Goal: Communication & Community: Answer question/provide support

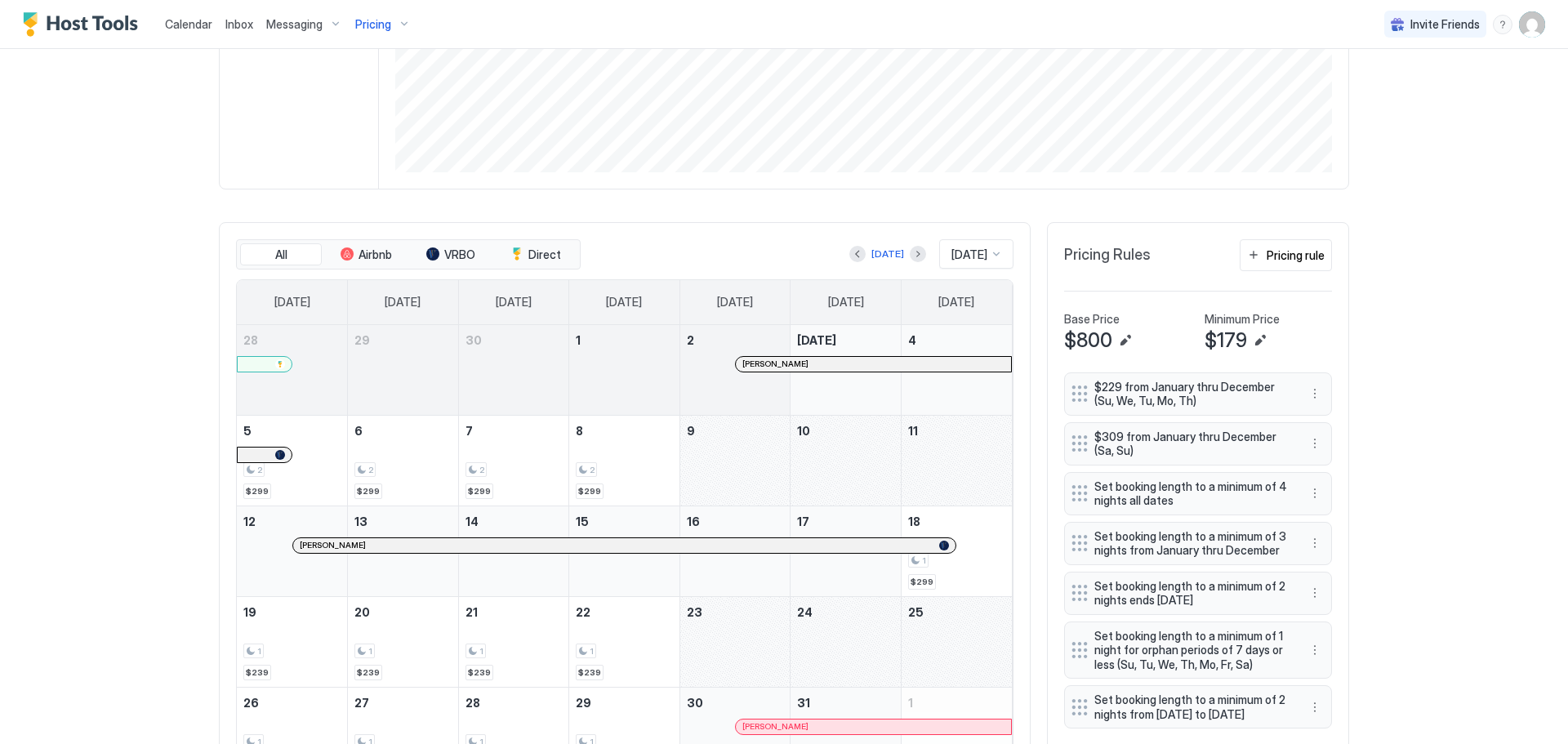
scroll to position [424, 0]
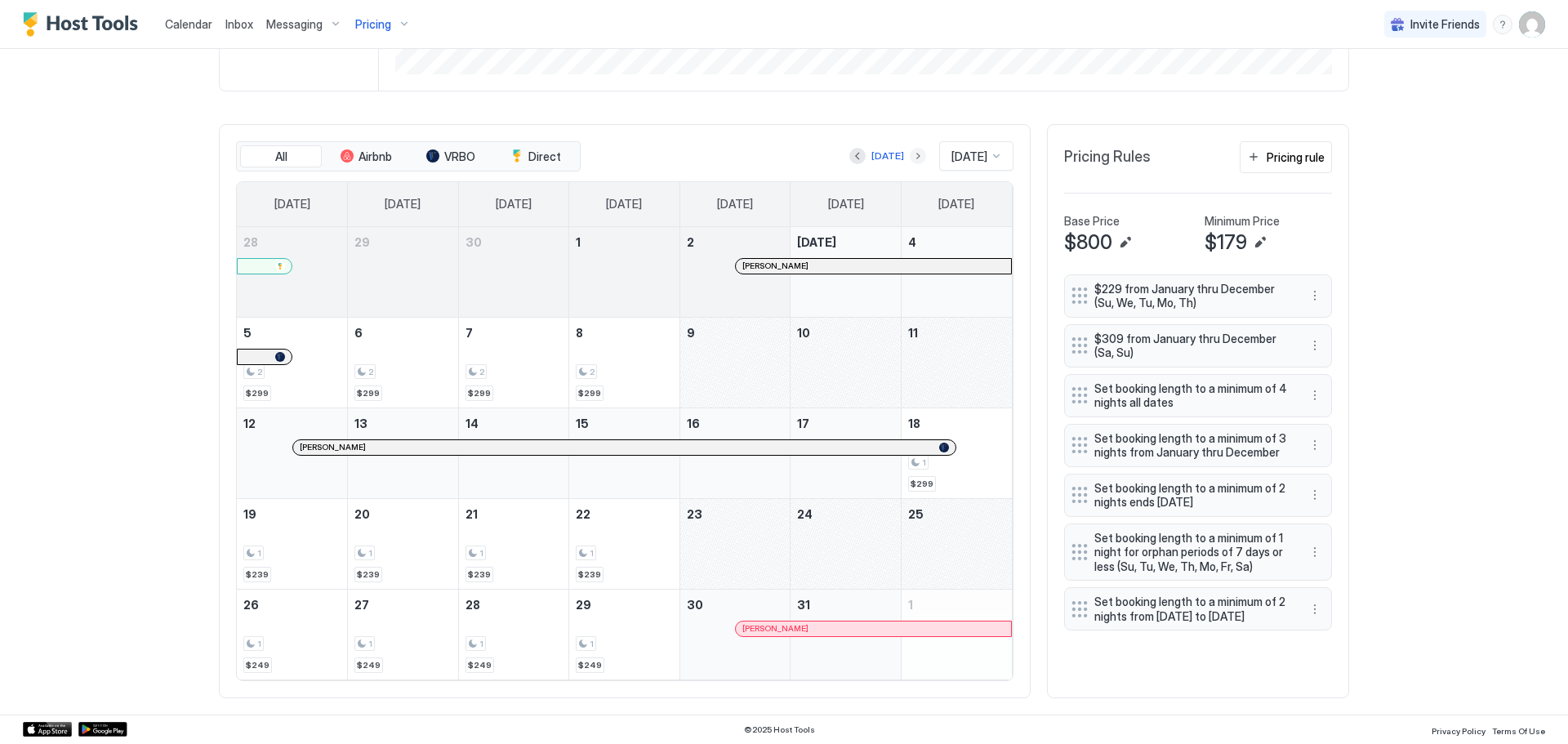
click at [910, 158] on button "Next month" at bounding box center [918, 156] width 17 height 17
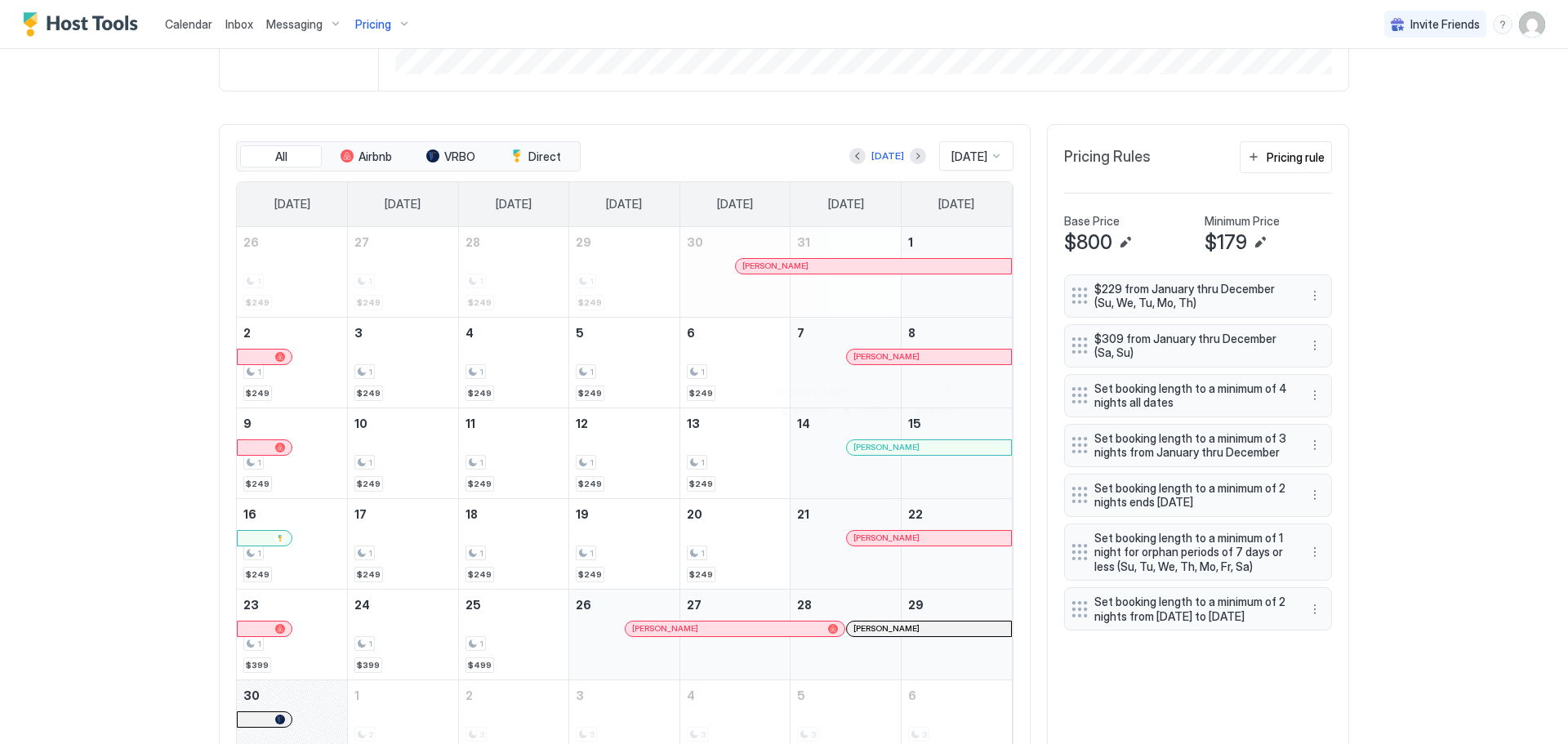
click at [858, 446] on div at bounding box center [864, 448] width 13 height 13
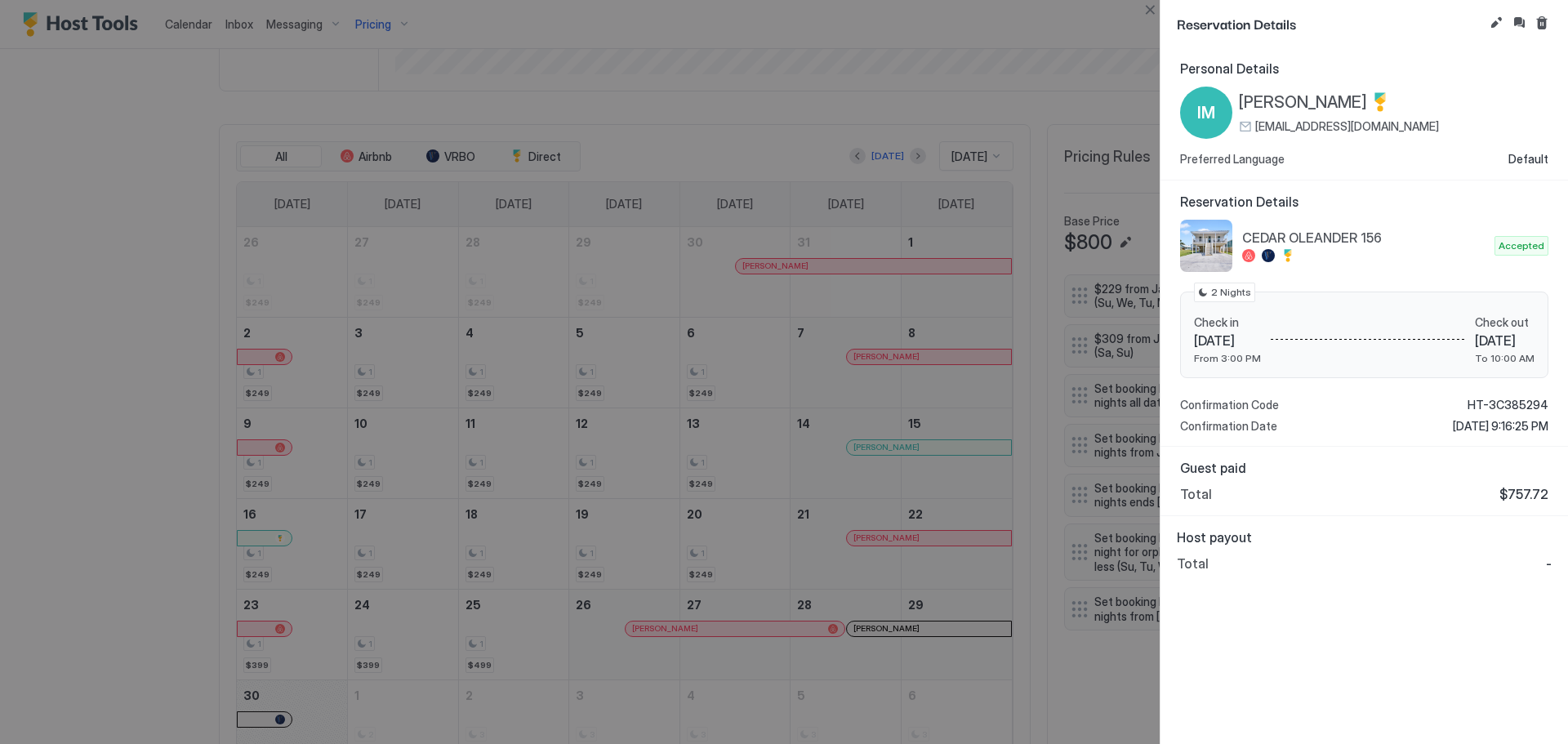
click at [1519, 497] on span "$757.72" at bounding box center [1523, 494] width 49 height 17
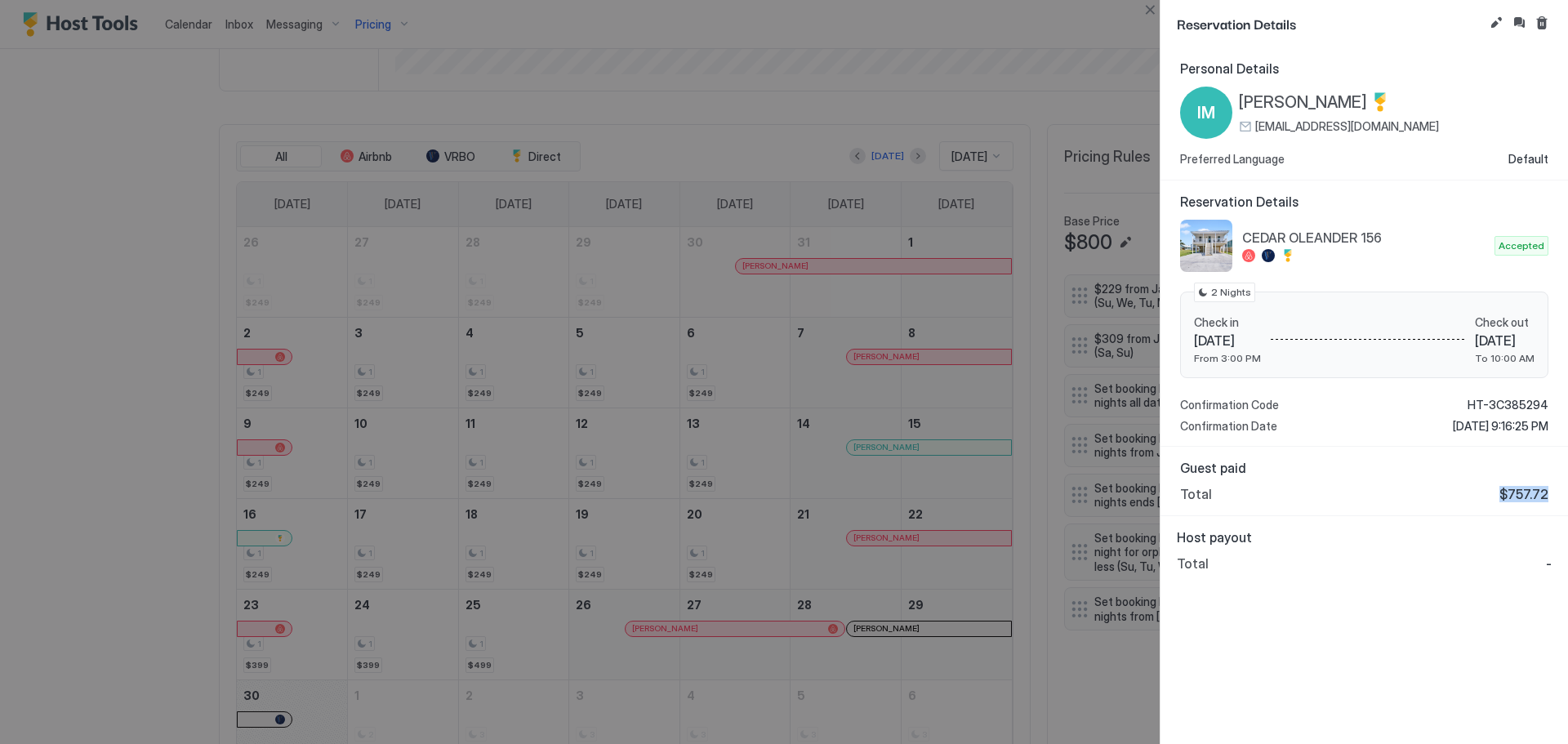
click at [1519, 497] on span "$757.72" at bounding box center [1523, 494] width 49 height 17
click at [1147, 11] on button "Close" at bounding box center [1150, 10] width 20 height 20
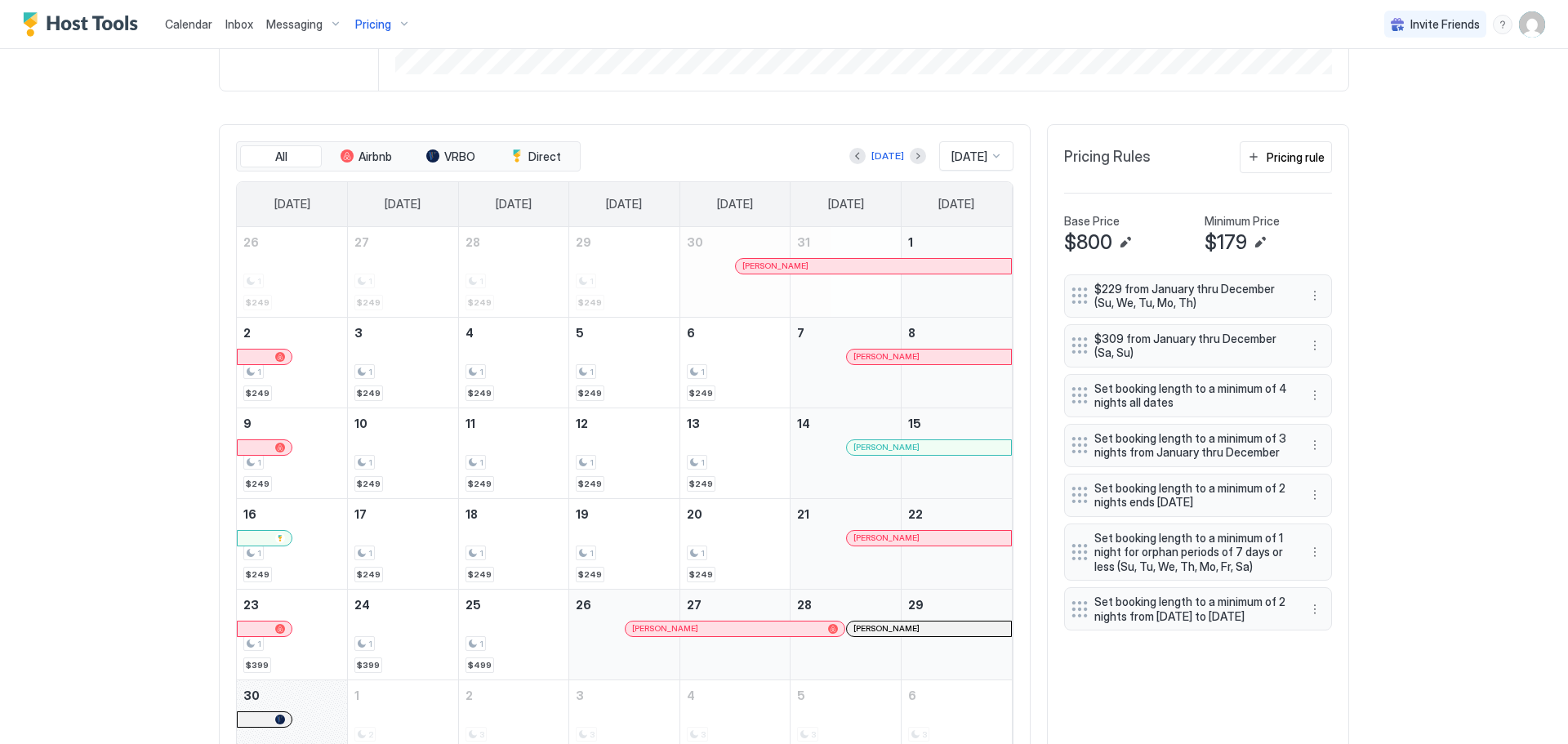
click at [232, 27] on span "Inbox" at bounding box center [239, 24] width 27 height 14
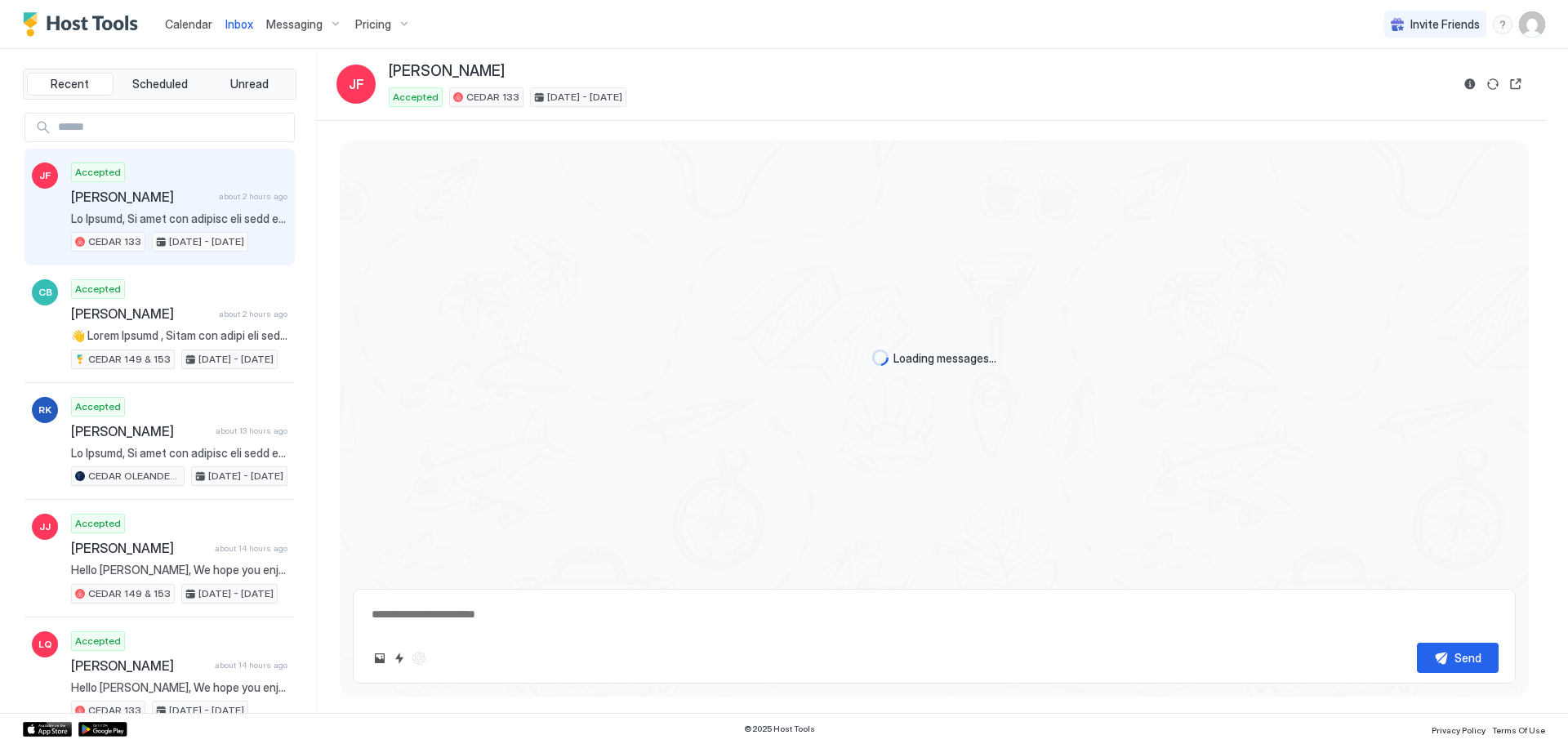
scroll to position [873, 0]
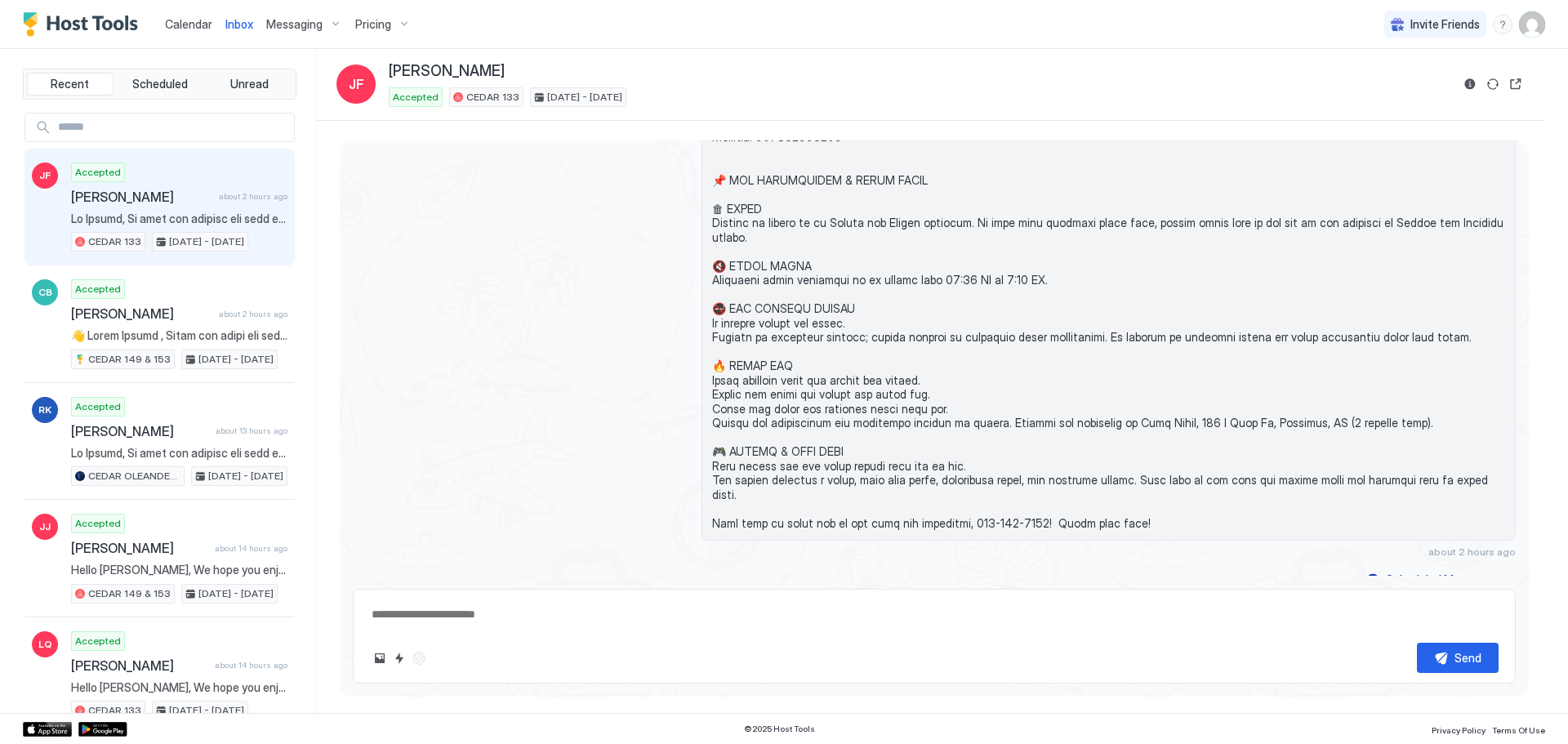
click at [171, 209] on div "Accepted [PERSON_NAME] about 2 hours ago CEDAR 133 [DATE] - [DATE]" at bounding box center [179, 207] width 216 height 90
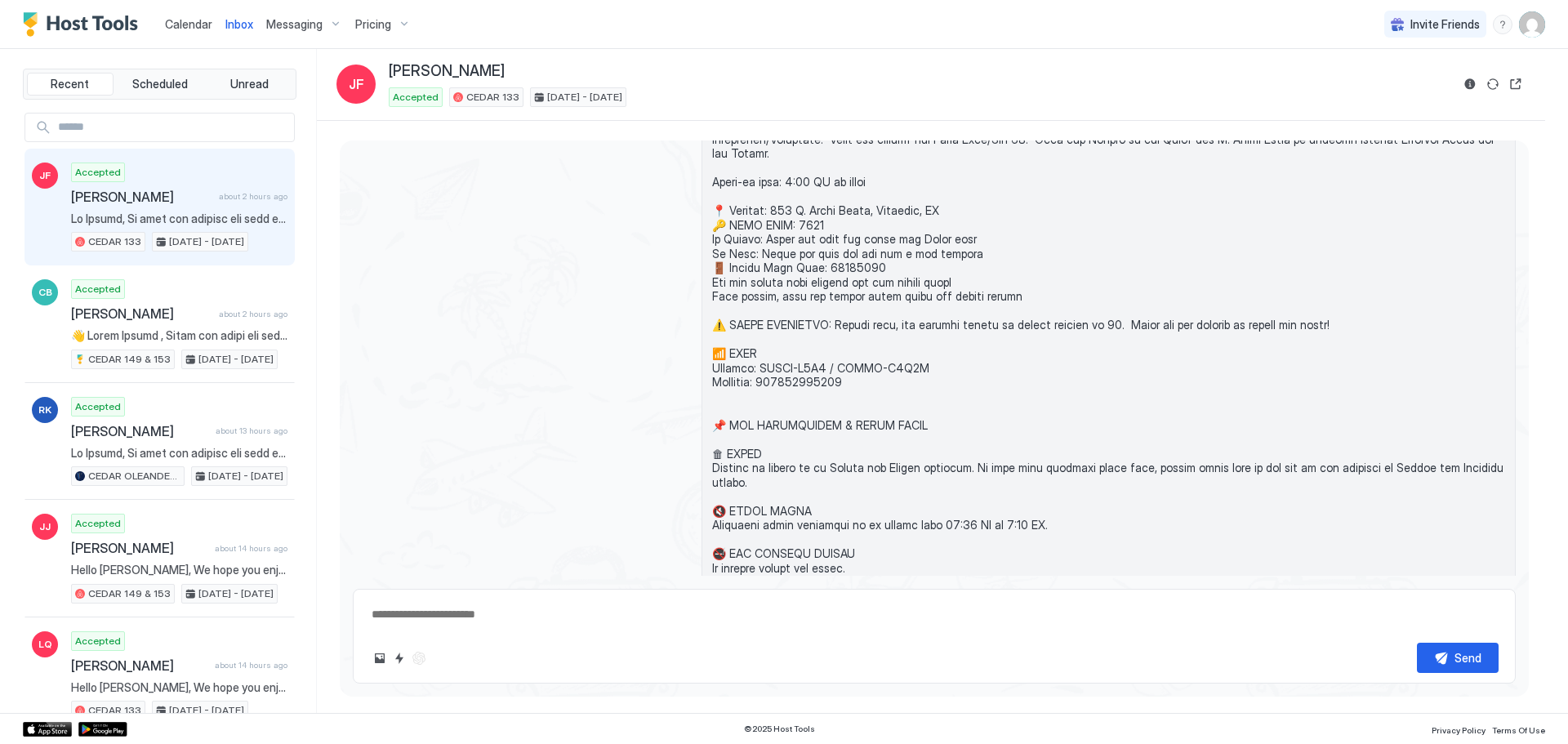
scroll to position [465, 0]
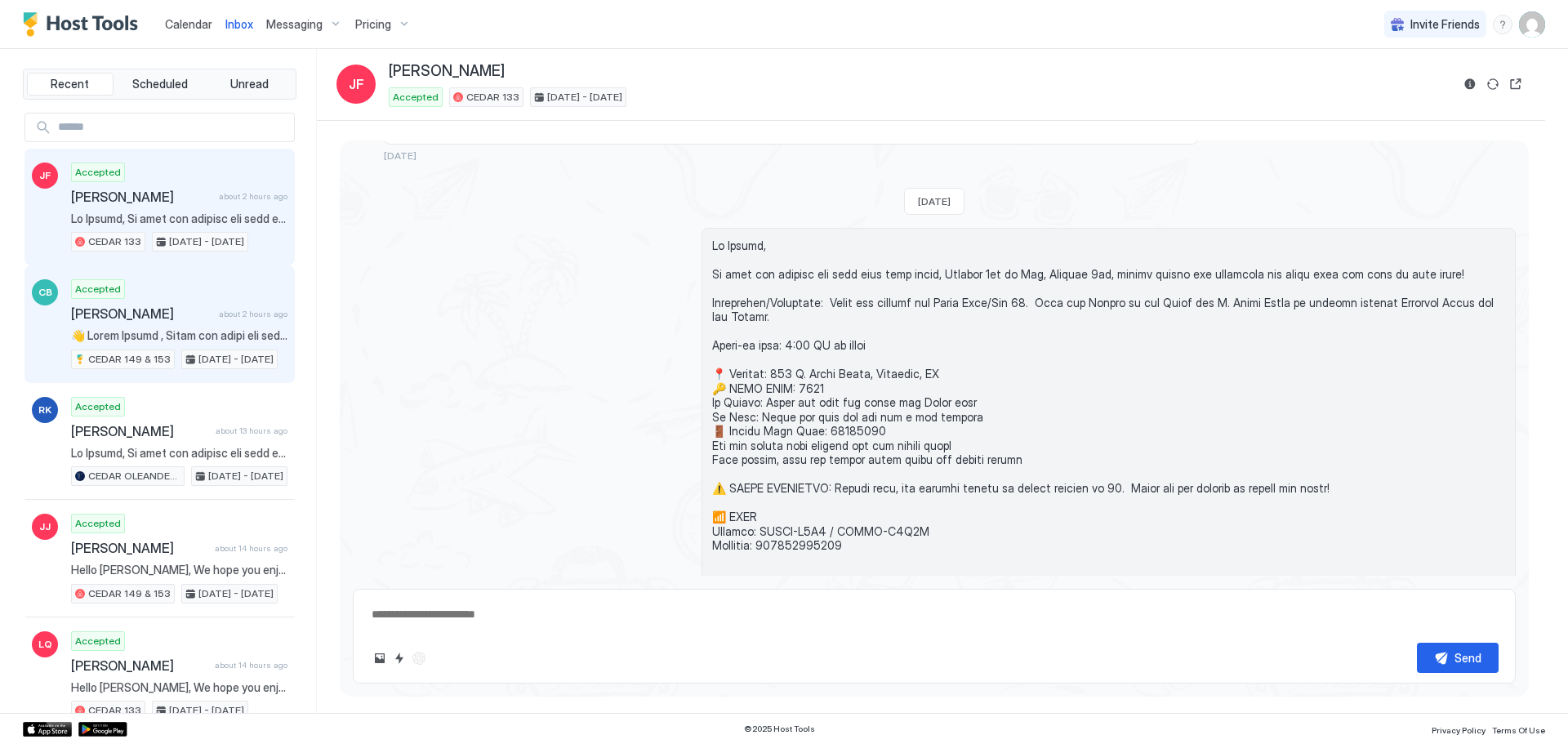
click at [190, 318] on span "[PERSON_NAME]" at bounding box center [141, 314] width 141 height 17
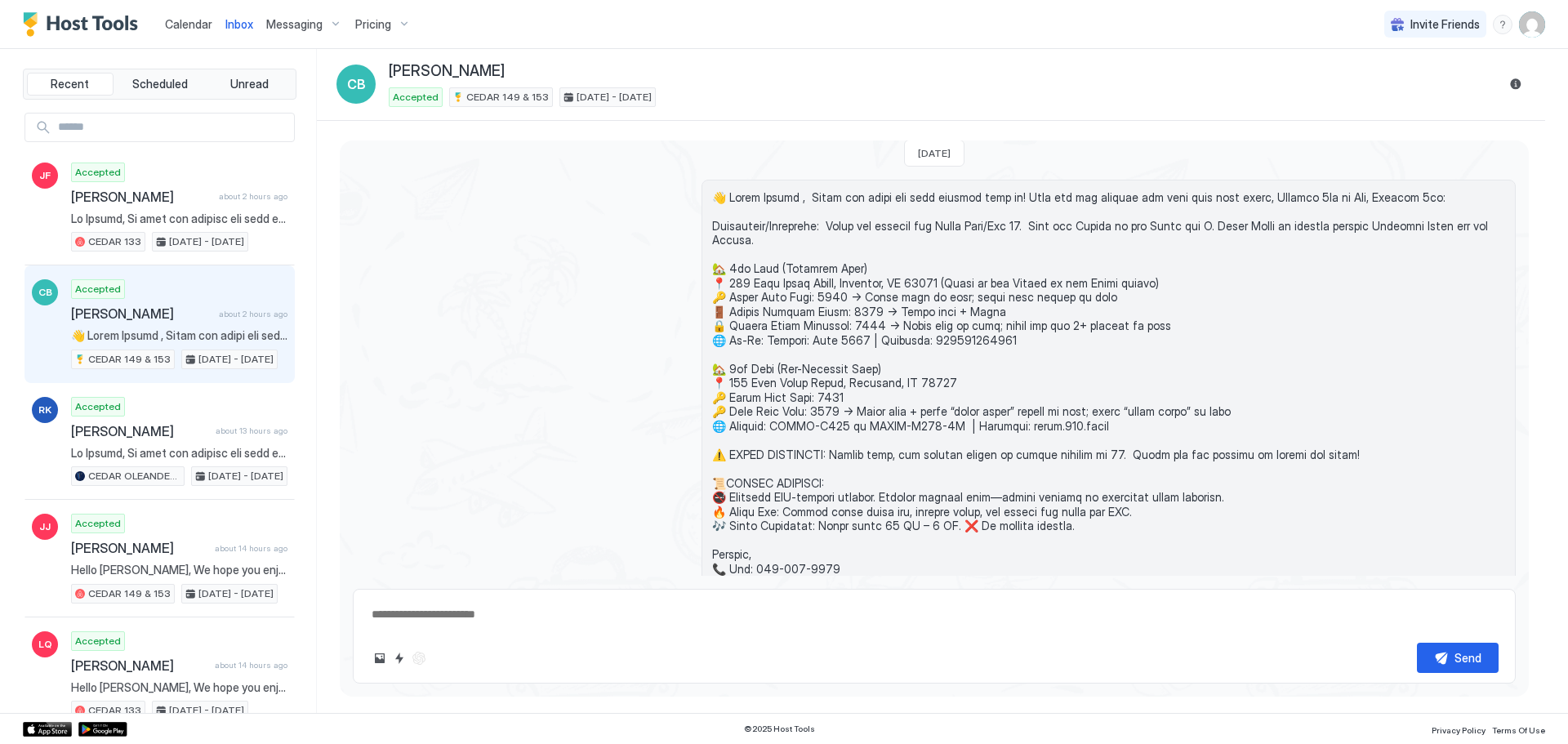
scroll to position [1249, 0]
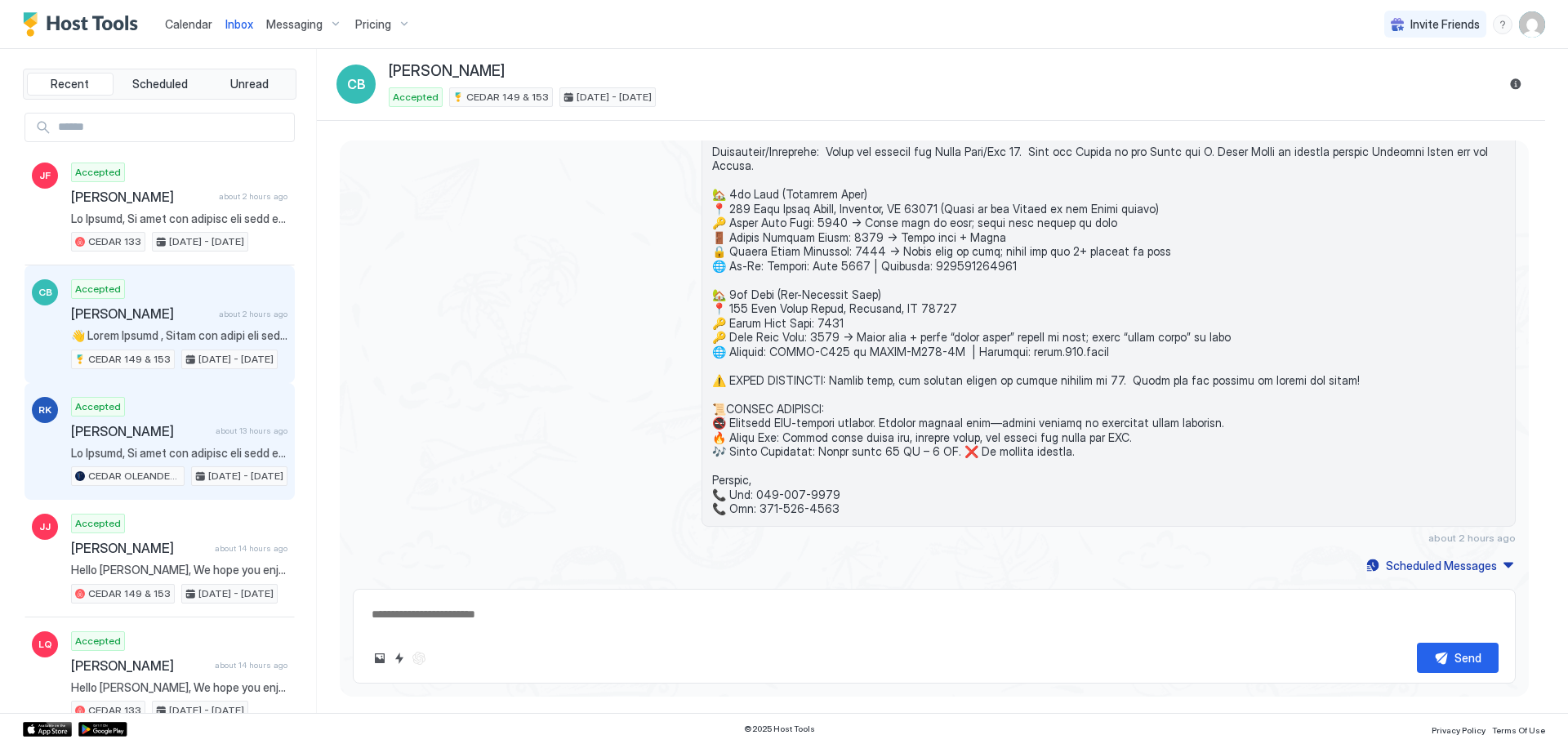
click at [148, 446] on span at bounding box center [179, 454] width 216 height 15
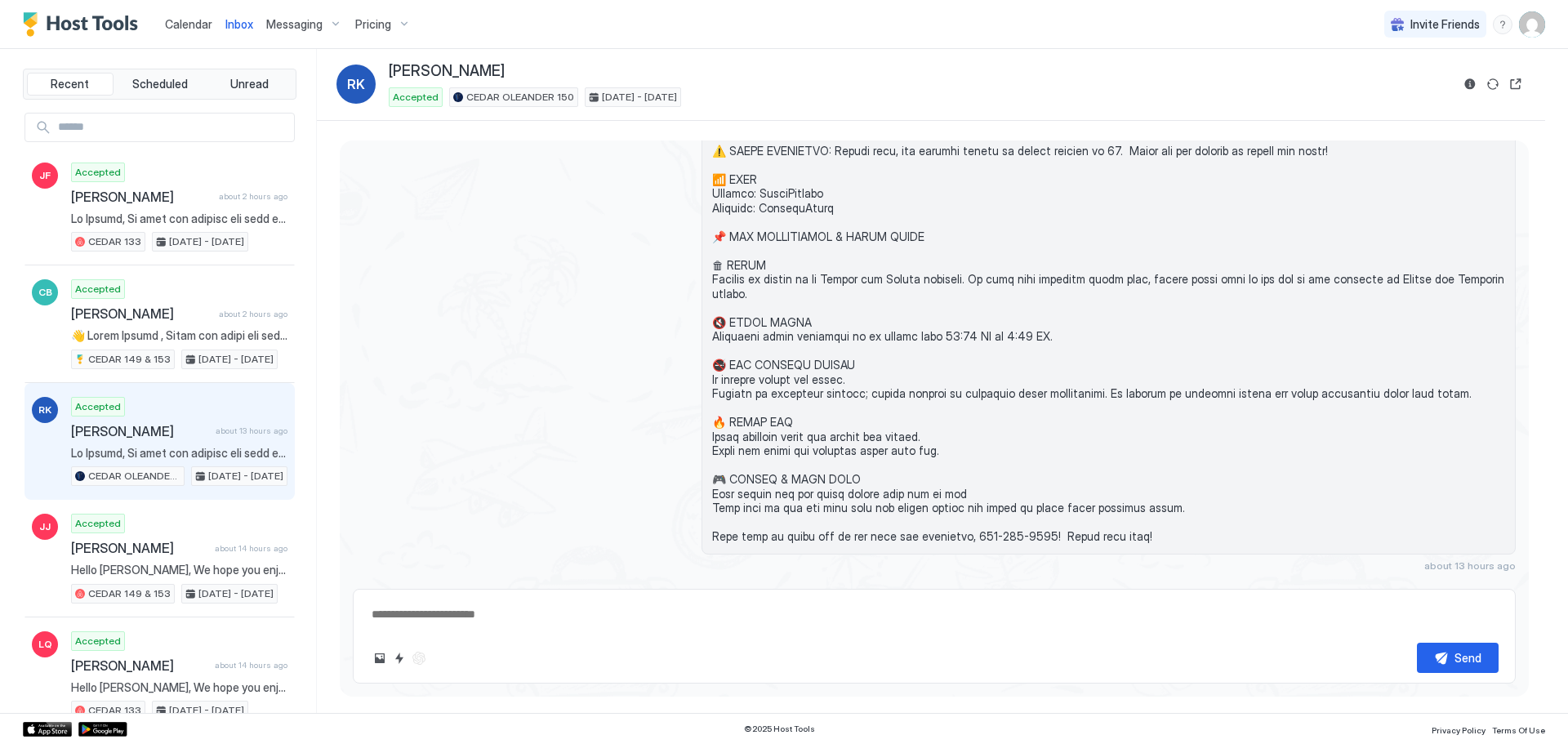
scroll to position [895, 0]
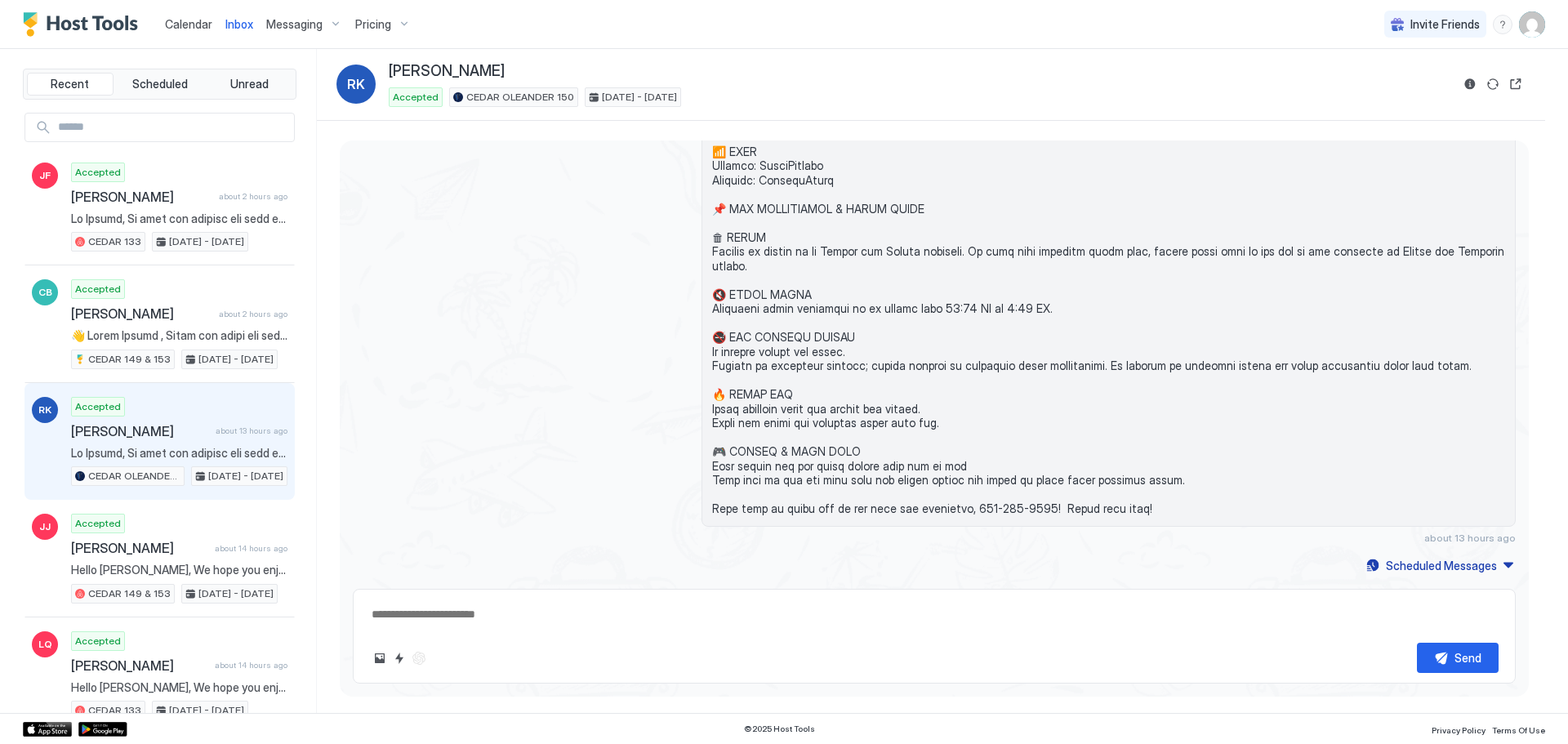
type textarea "*"
